Goal: Task Accomplishment & Management: Manage account settings

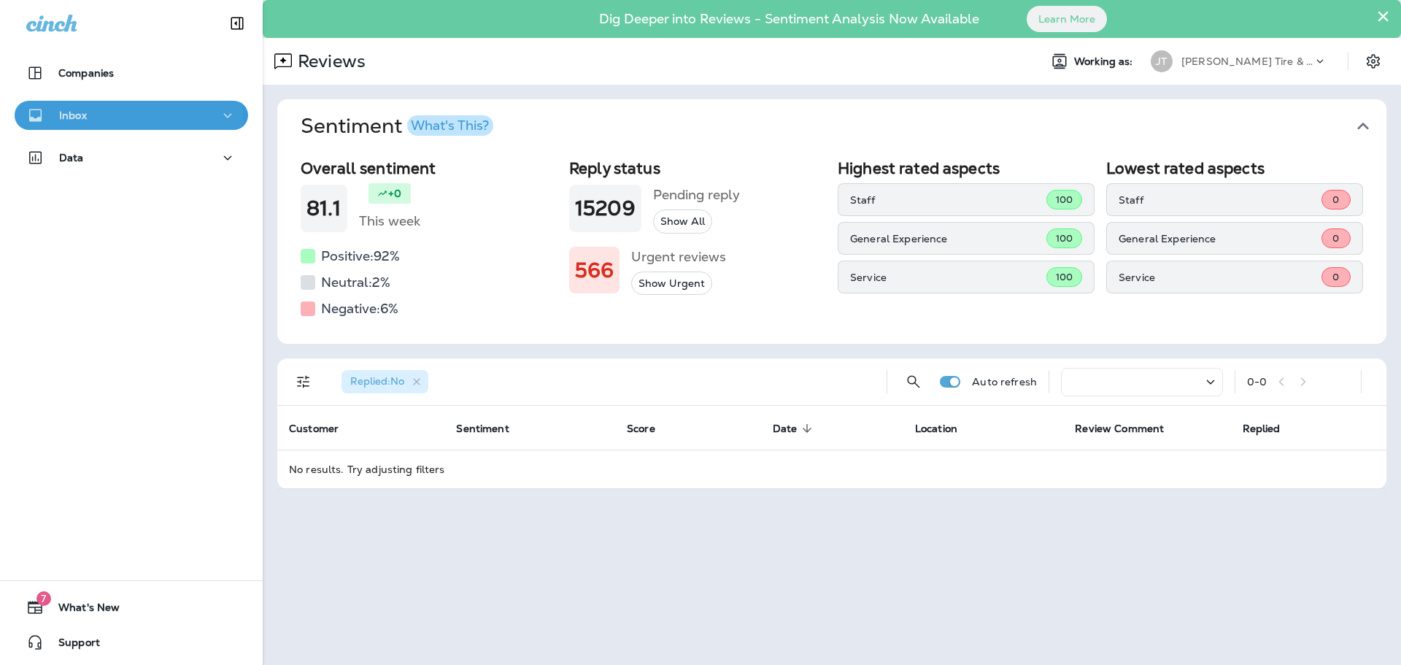
click at [94, 120] on div "Inbox" at bounding box center [131, 116] width 210 height 18
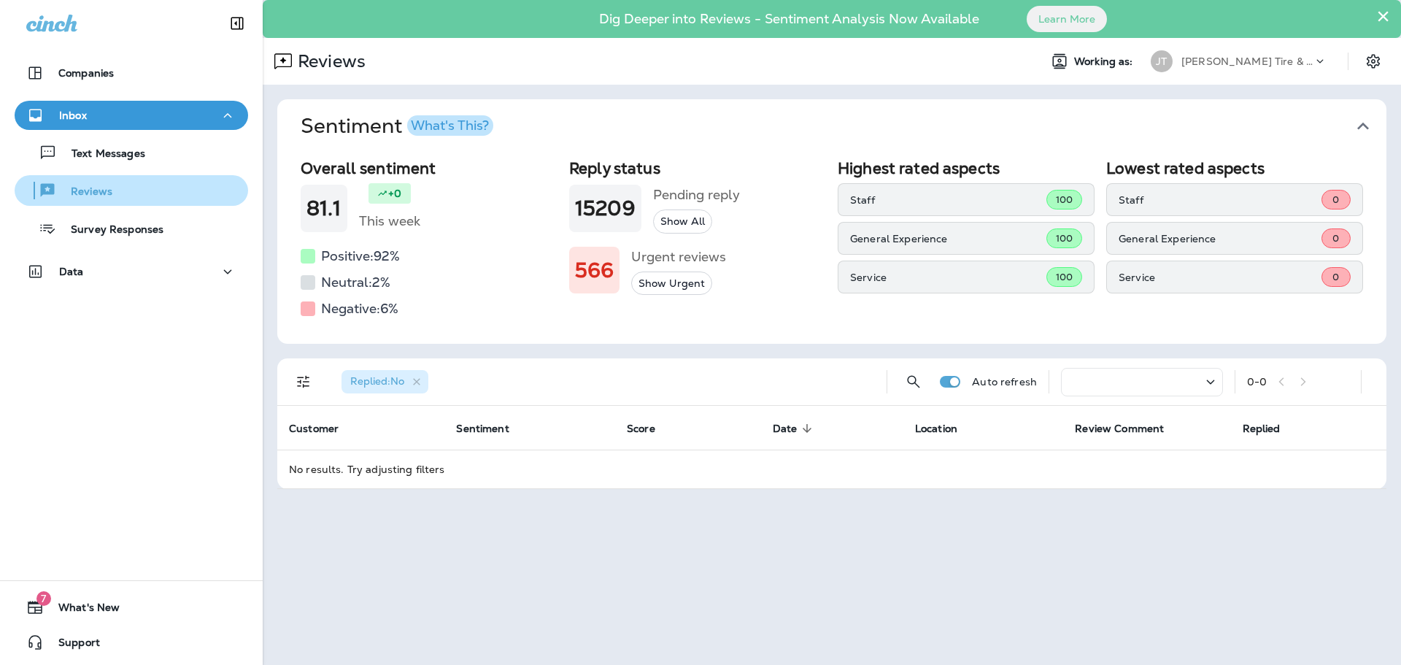
click at [105, 190] on p "Reviews" at bounding box center [84, 192] width 56 height 14
click at [452, 131] on div "What's This?" at bounding box center [450, 125] width 78 height 13
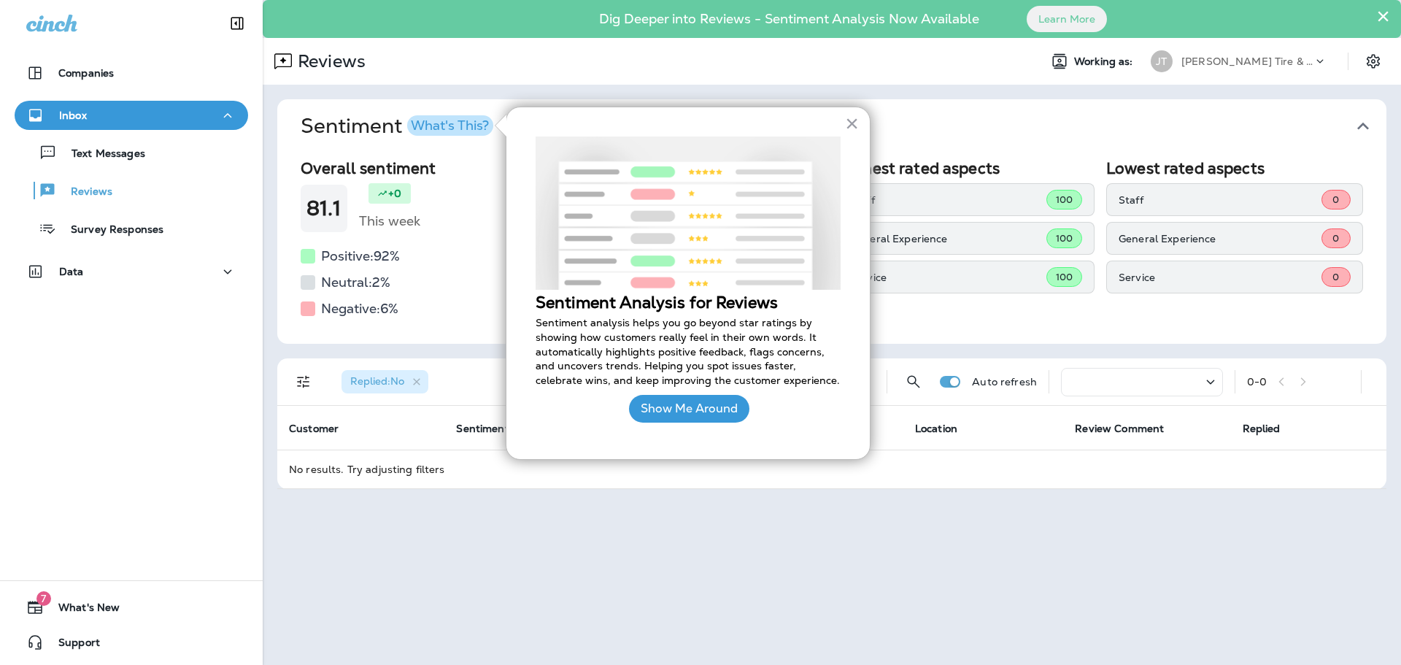
click at [452, 131] on div "What's This?" at bounding box center [450, 125] width 78 height 13
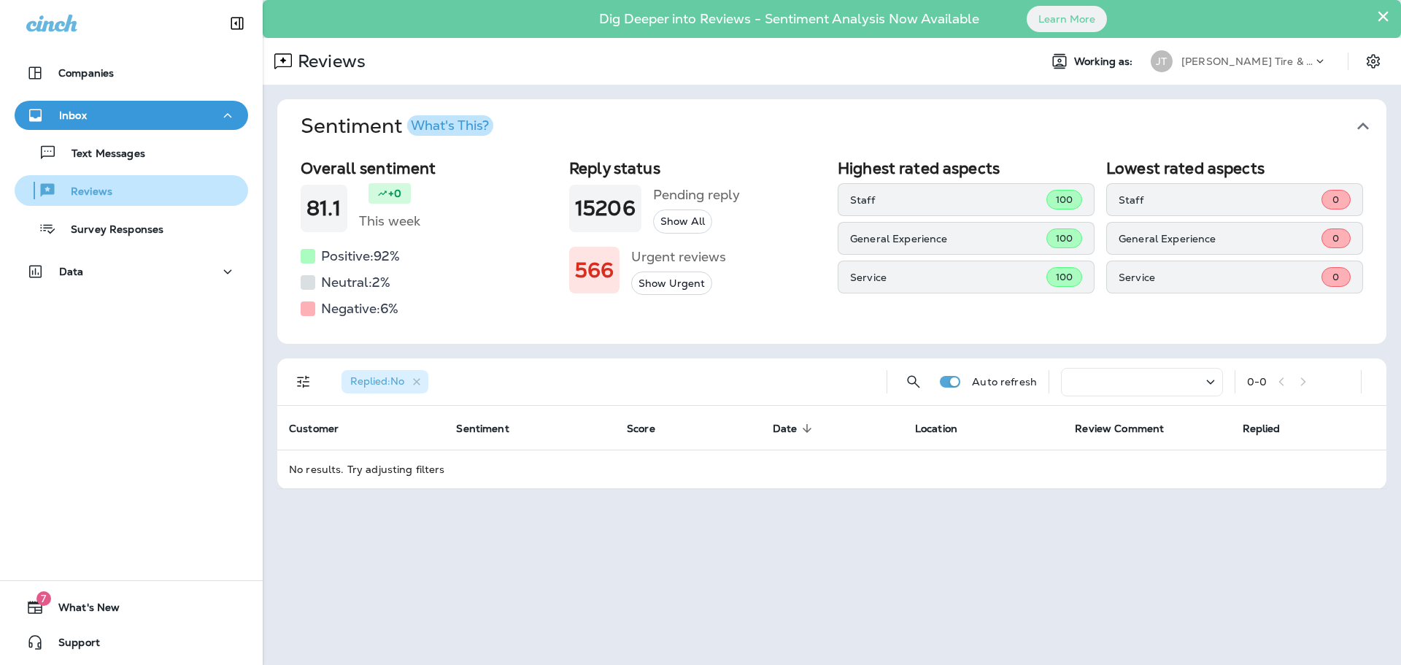
click at [107, 195] on p "Reviews" at bounding box center [84, 192] width 56 height 14
click at [420, 376] on icon "button" at bounding box center [417, 382] width 12 height 12
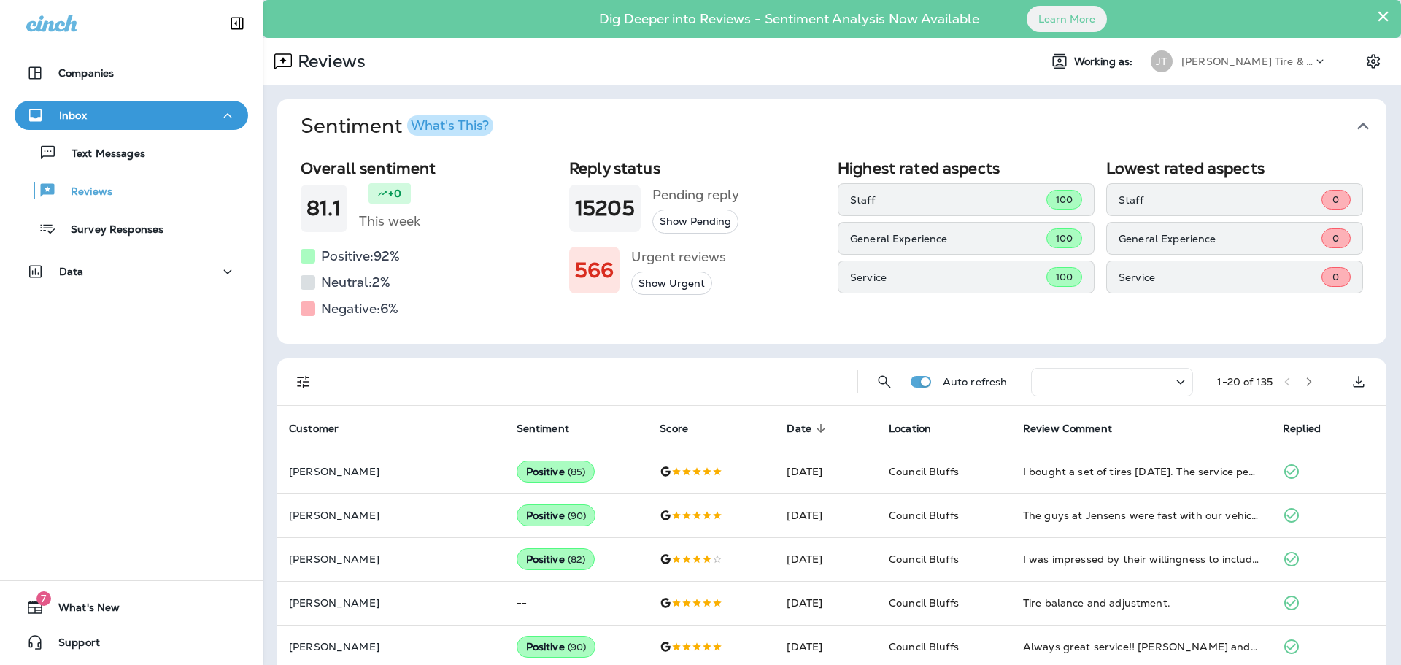
click at [20, 421] on div "Companies Inbox Text Messages Reviews Survey Responses Data 7 What's New Support" at bounding box center [131, 332] width 263 height 665
